Goal: Transaction & Acquisition: Purchase product/service

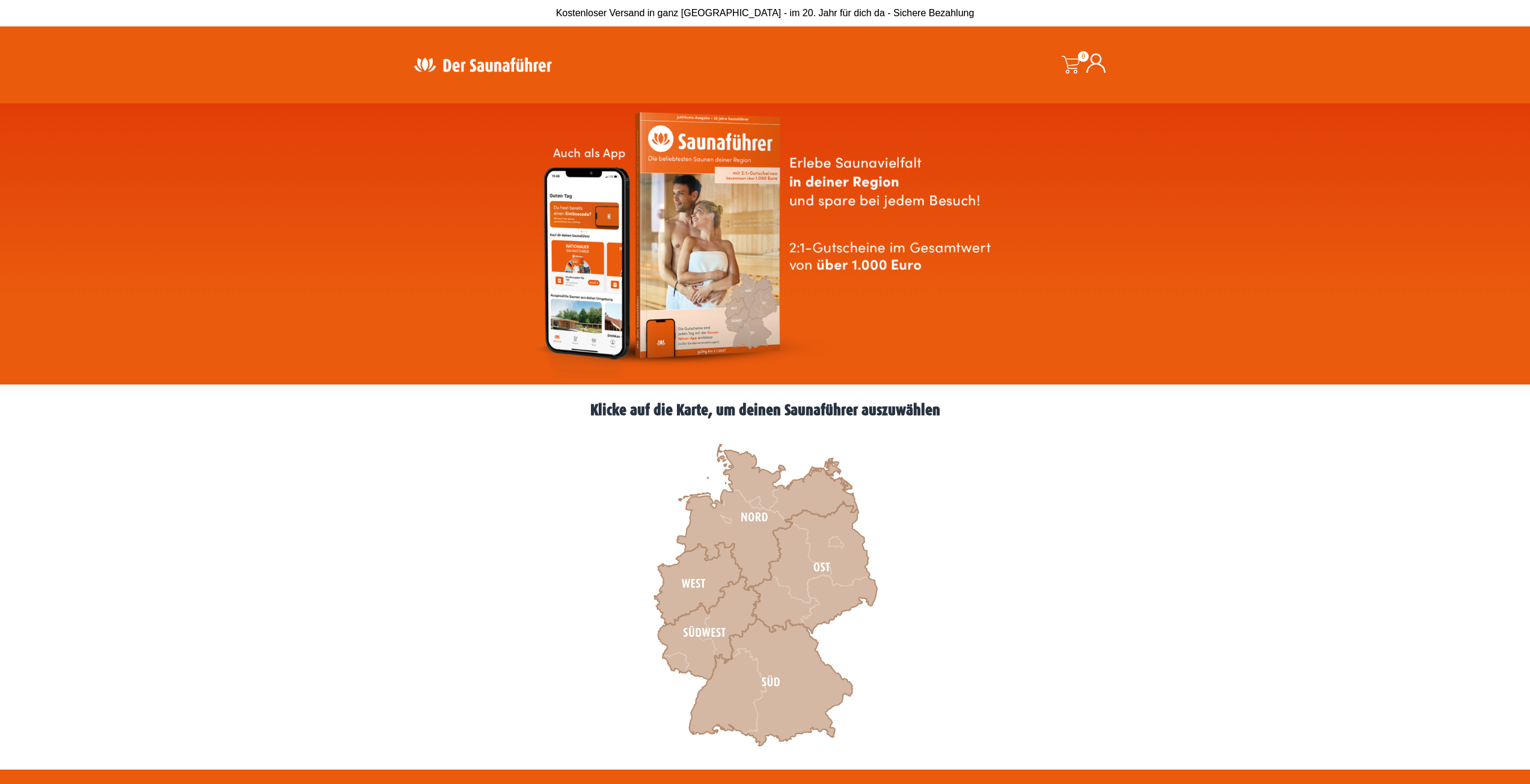
click at [453, 61] on img at bounding box center [483, 64] width 156 height 23
click at [684, 634] on icon at bounding box center [709, 628] width 102 height 103
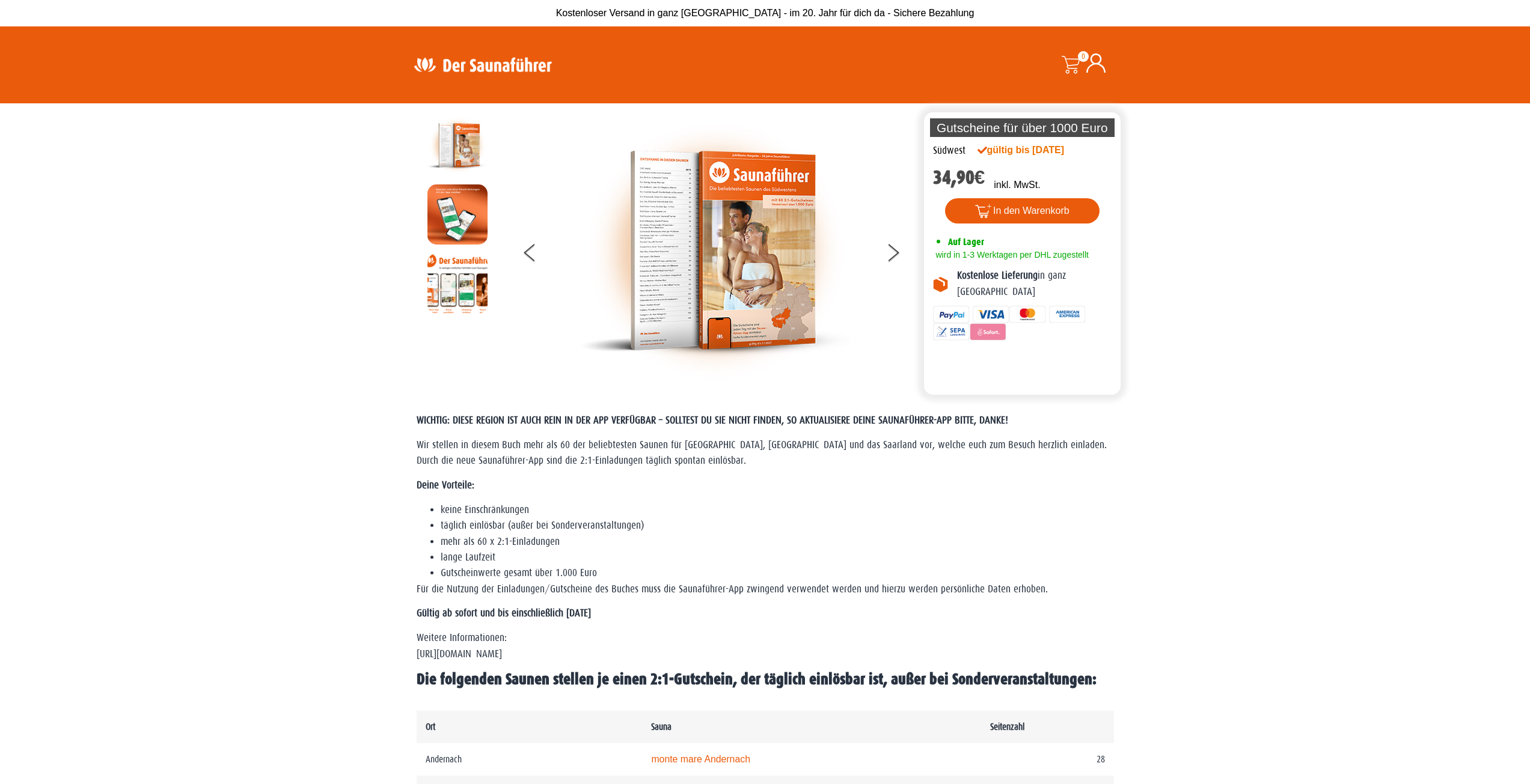
click at [1094, 66] on icon at bounding box center [1096, 63] width 19 height 19
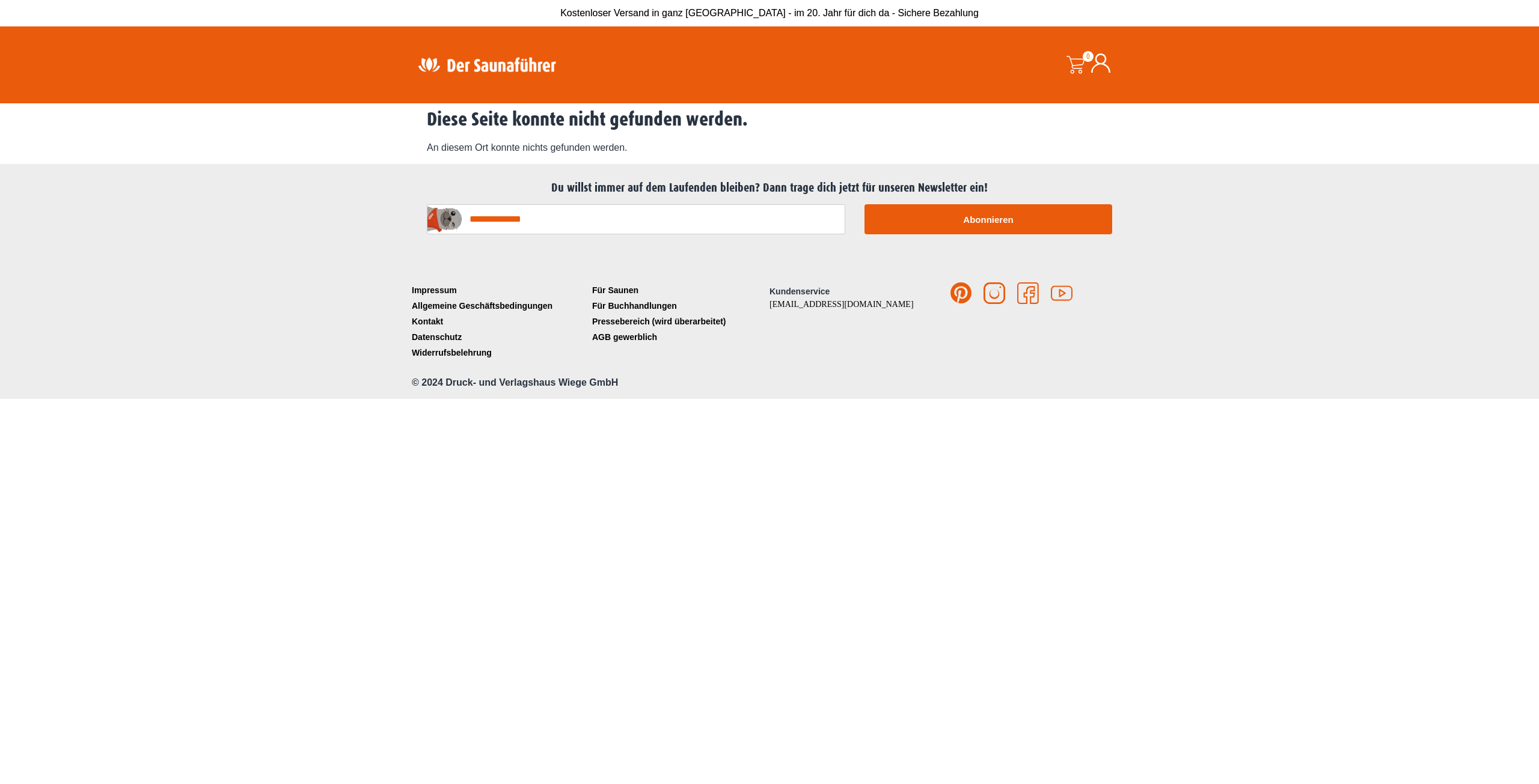
click at [490, 91] on div at bounding box center [535, 64] width 252 height 59
click at [492, 58] on img at bounding box center [486, 64] width 156 height 23
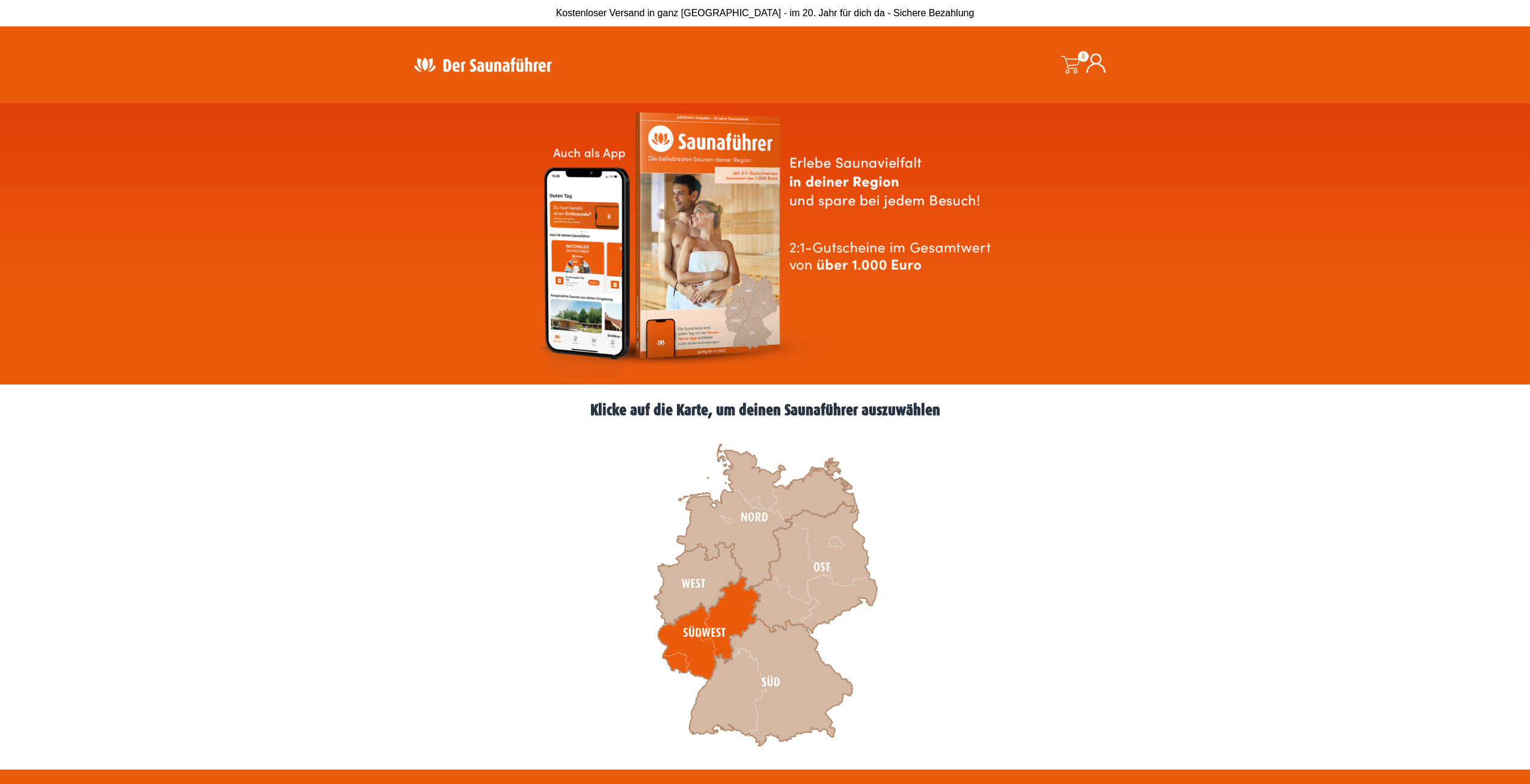
click at [705, 632] on icon at bounding box center [709, 628] width 102 height 103
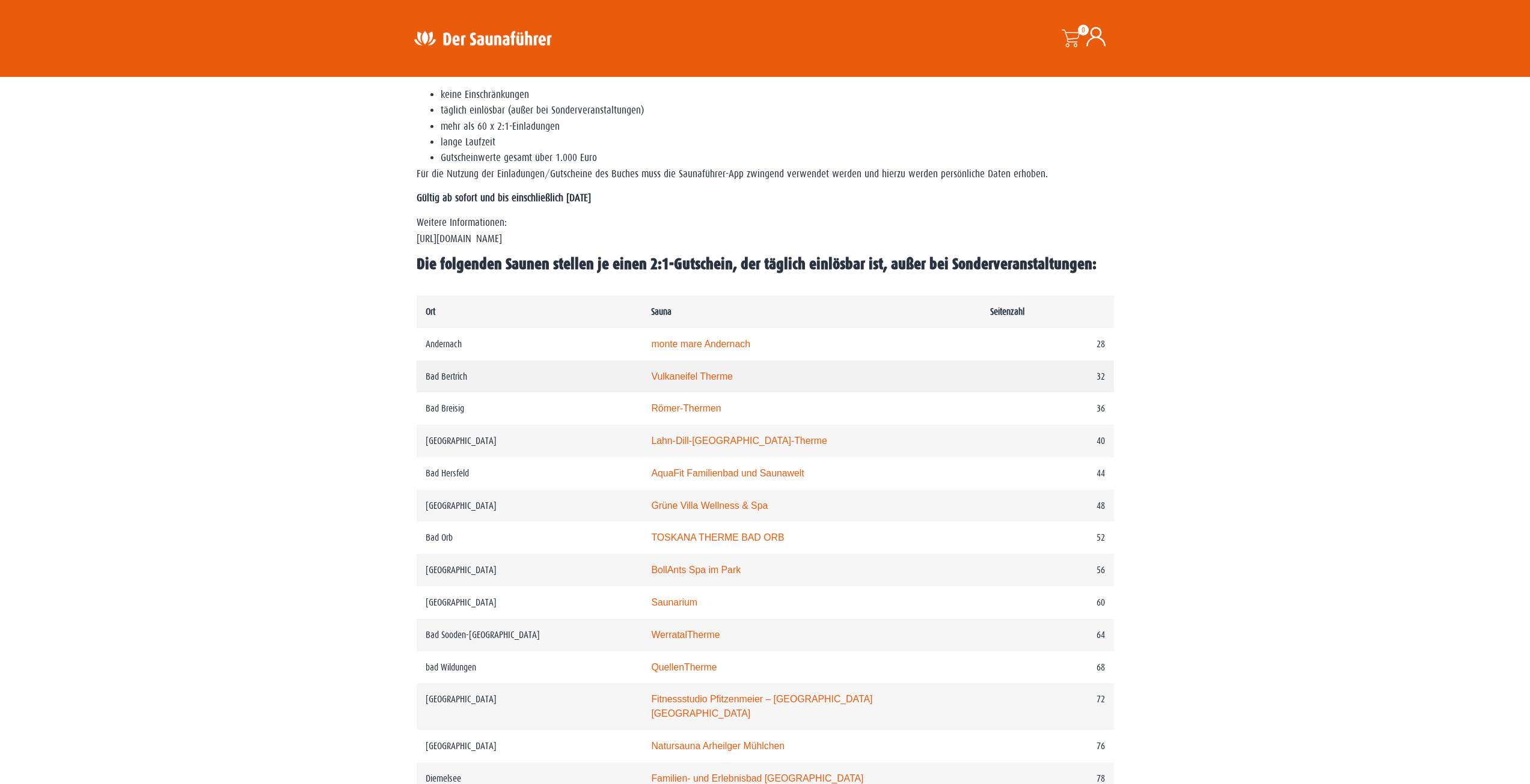
scroll to position [420, 0]
